Goal: Navigation & Orientation: Understand site structure

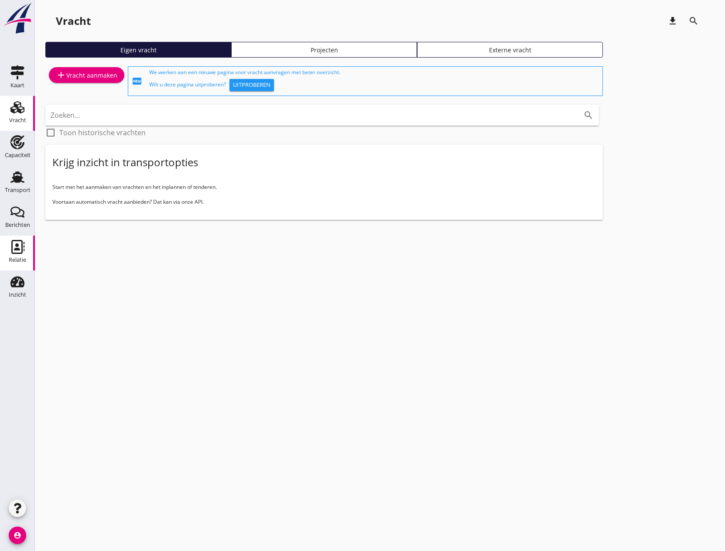
click at [28, 249] on link "Relatie Relatie" at bounding box center [17, 252] width 35 height 35
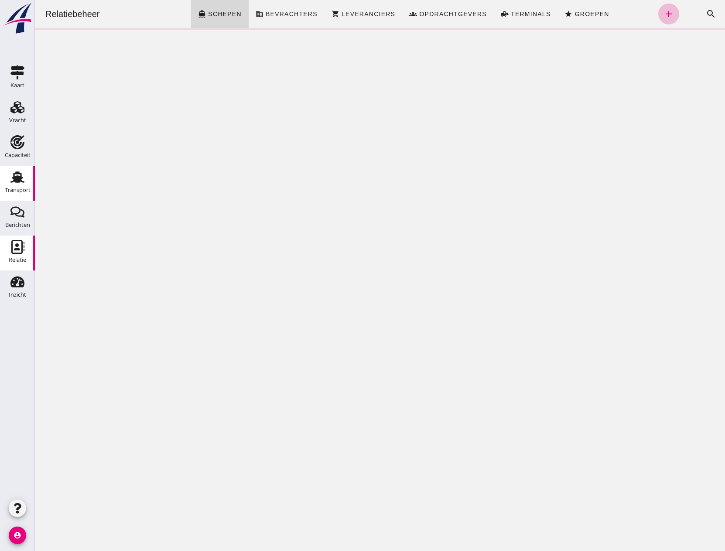
click at [13, 179] on icon "Transport" at bounding box center [17, 177] width 14 height 14
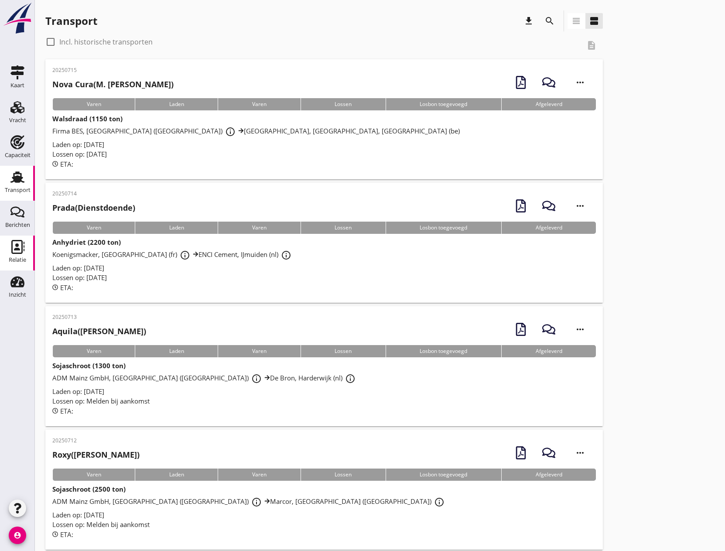
click at [17, 249] on use at bounding box center [17, 247] width 13 height 14
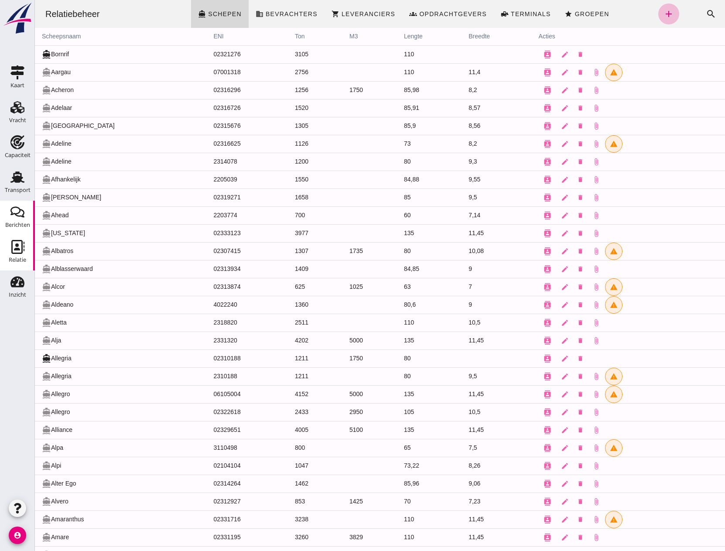
click at [20, 221] on div "Berichten" at bounding box center [17, 225] width 25 height 12
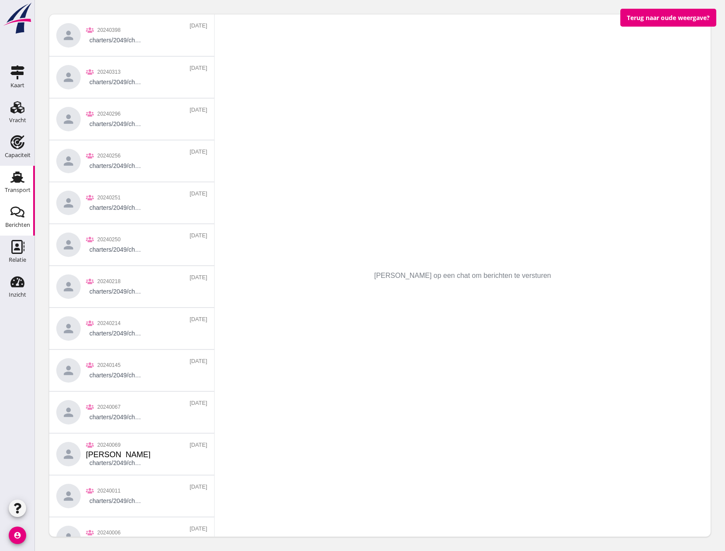
click at [24, 185] on div "Transport" at bounding box center [18, 190] width 26 height 12
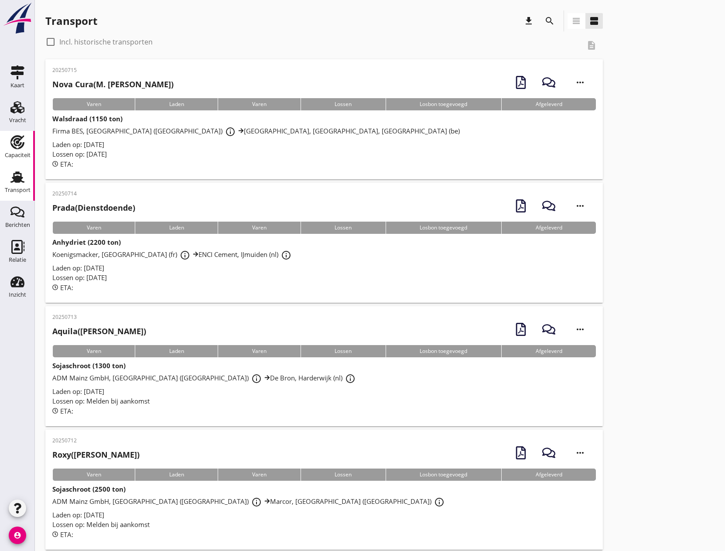
click at [22, 146] on use at bounding box center [17, 142] width 14 height 14
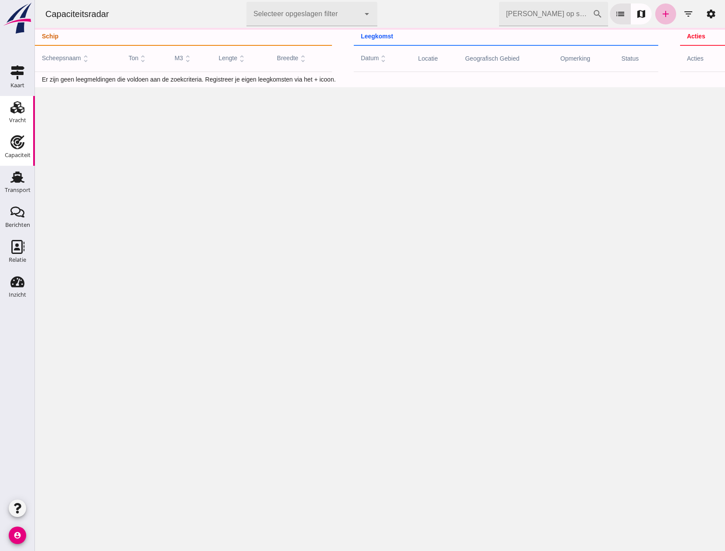
click at [10, 105] on div "Vracht" at bounding box center [17, 107] width 21 height 14
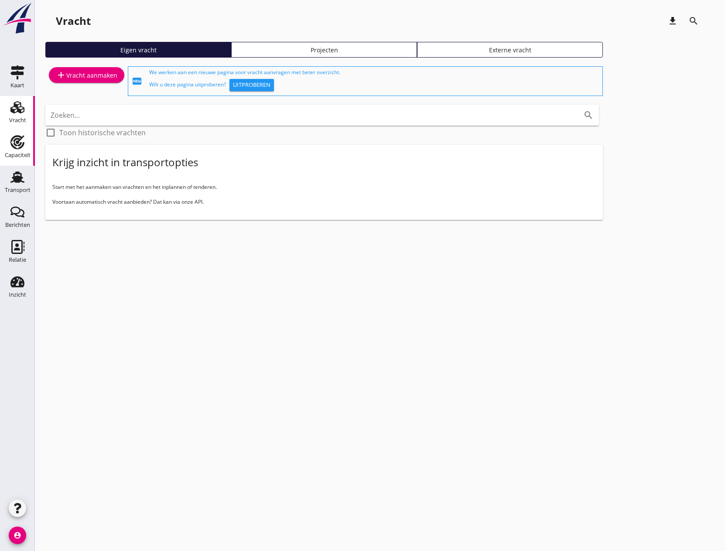
click at [20, 152] on div "Capaciteit" at bounding box center [18, 155] width 26 height 12
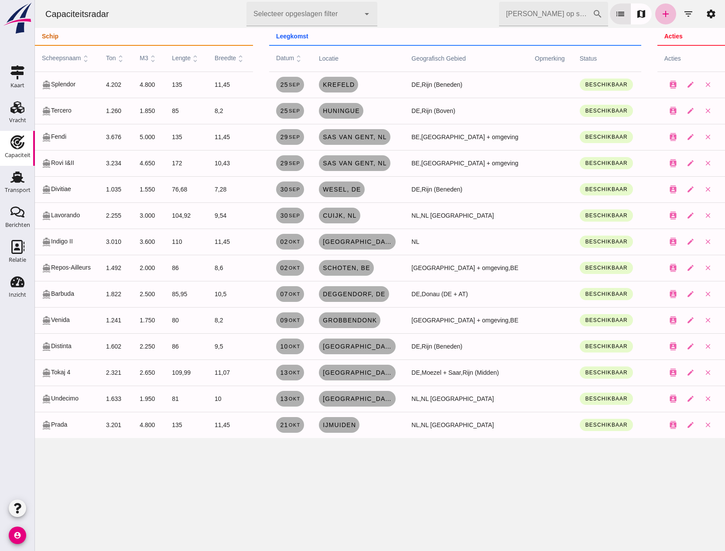
click at [20, 151] on div "Capaciteit" at bounding box center [18, 155] width 26 height 12
click at [13, 111] on use at bounding box center [17, 107] width 14 height 12
